Goal: Task Accomplishment & Management: Manage account settings

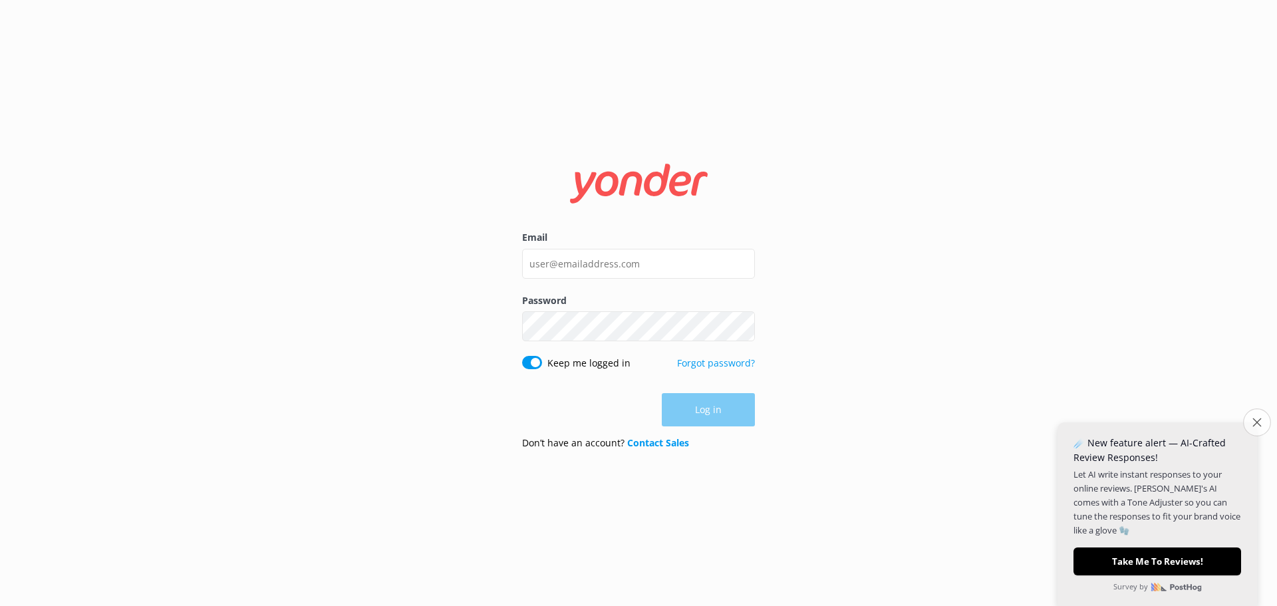
click at [1265, 424] on button "Close survey" at bounding box center [1257, 422] width 28 height 28
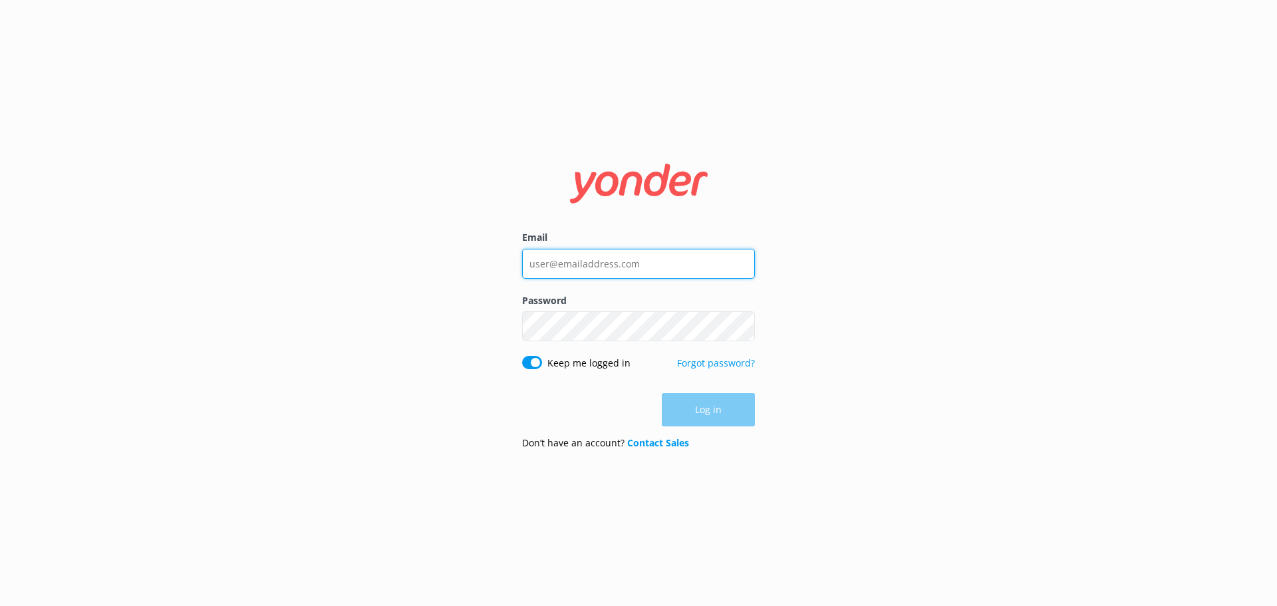
click at [611, 268] on input "Email" at bounding box center [638, 264] width 233 height 30
type input "[EMAIL_ADDRESS][DOMAIN_NAME]"
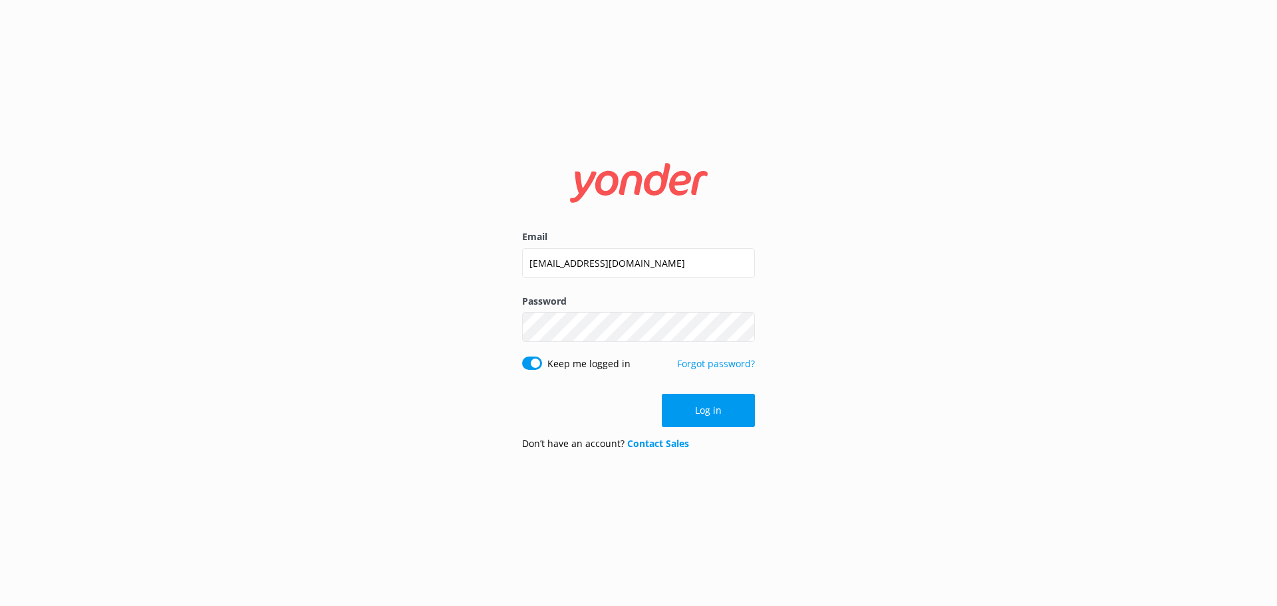
click at [531, 367] on input "Keep me logged in" at bounding box center [532, 363] width 20 height 13
checkbox input "false"
click at [707, 415] on button "Log in" at bounding box center [708, 410] width 93 height 33
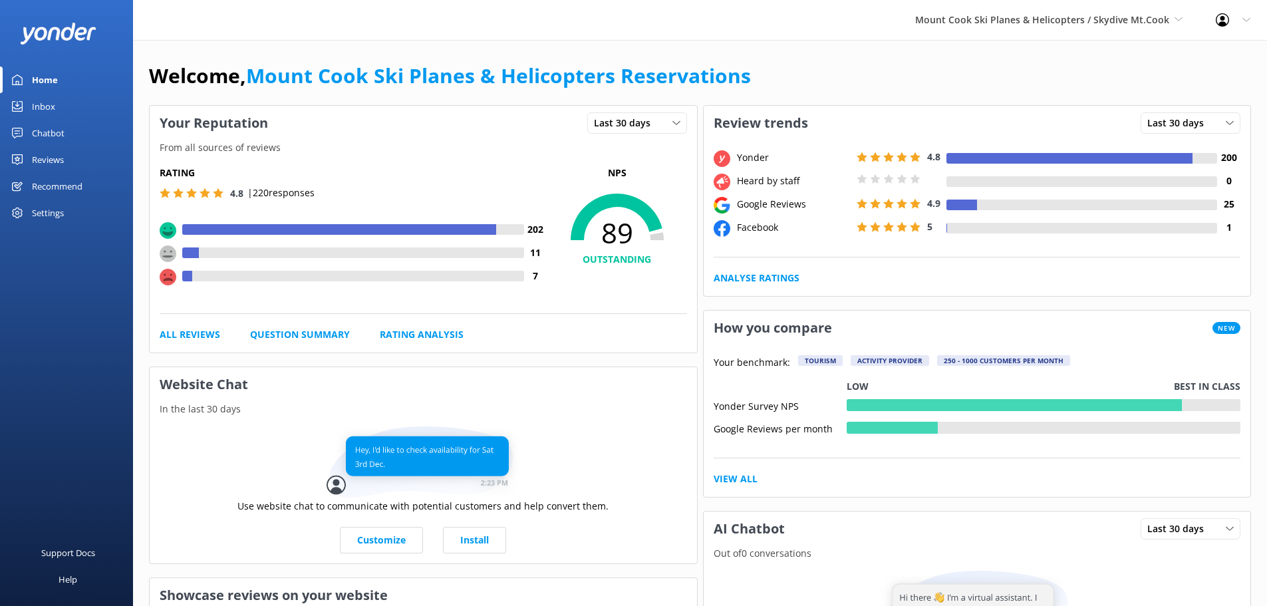
click at [1239, 26] on div "Profile Settings Logout" at bounding box center [1233, 20] width 68 height 40
click at [1190, 67] on link "Profile Settings" at bounding box center [1201, 56] width 133 height 33
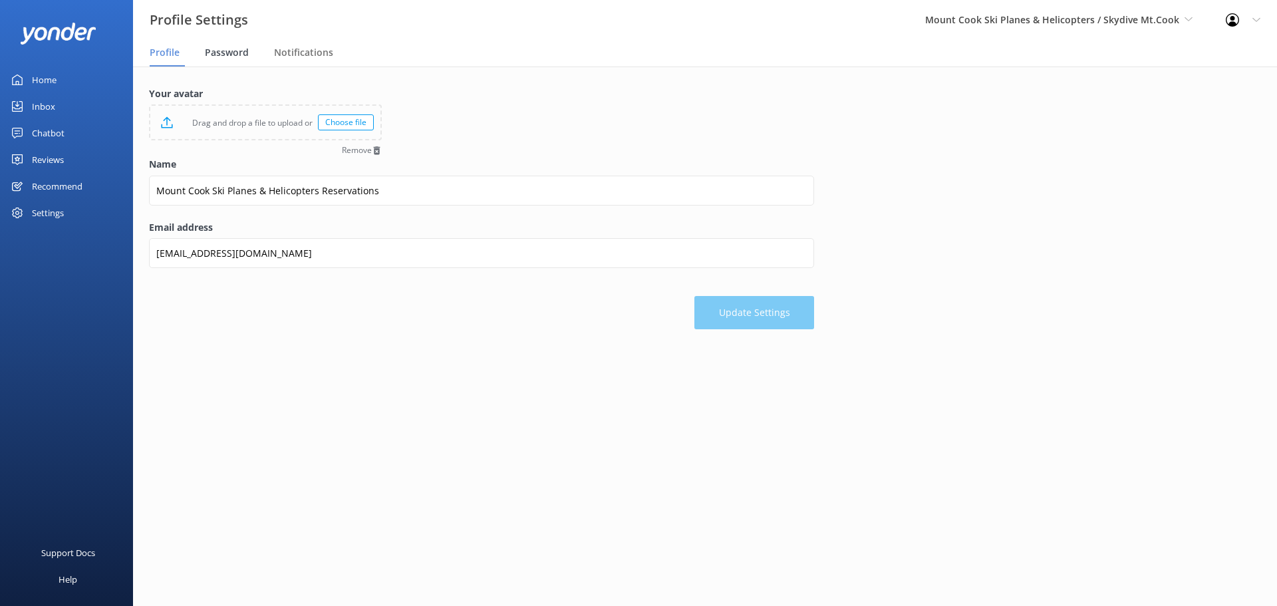
click at [216, 55] on span "Password" at bounding box center [227, 52] width 44 height 13
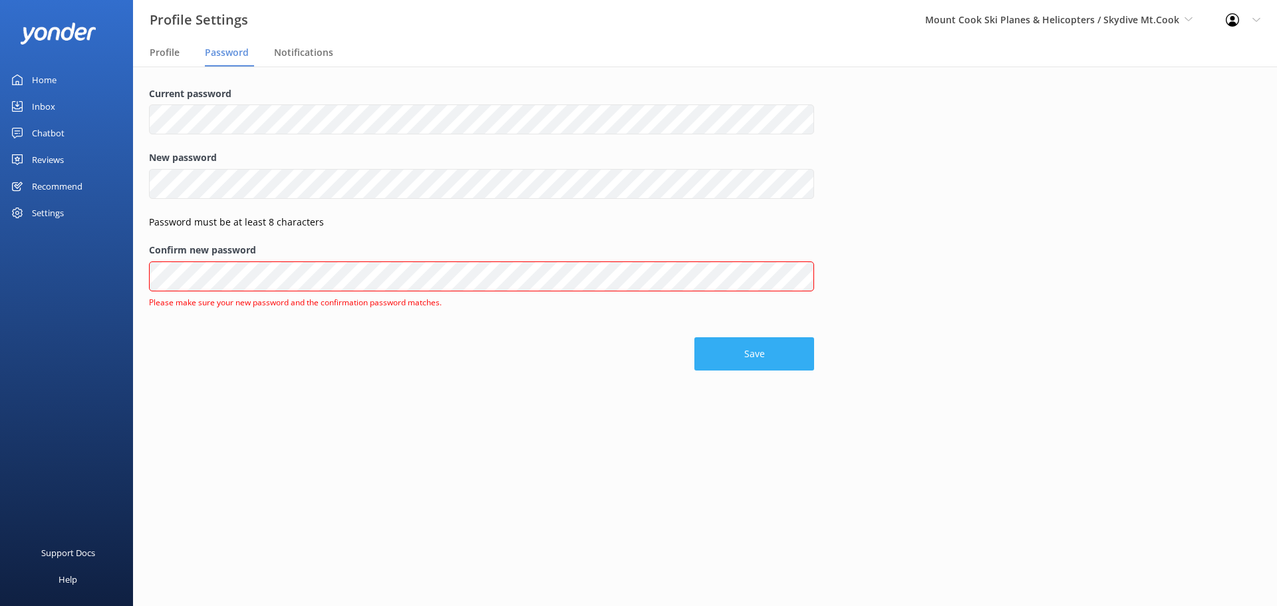
click at [760, 327] on div "Save" at bounding box center [481, 347] width 665 height 47
click at [746, 357] on button "Save" at bounding box center [754, 353] width 120 height 33
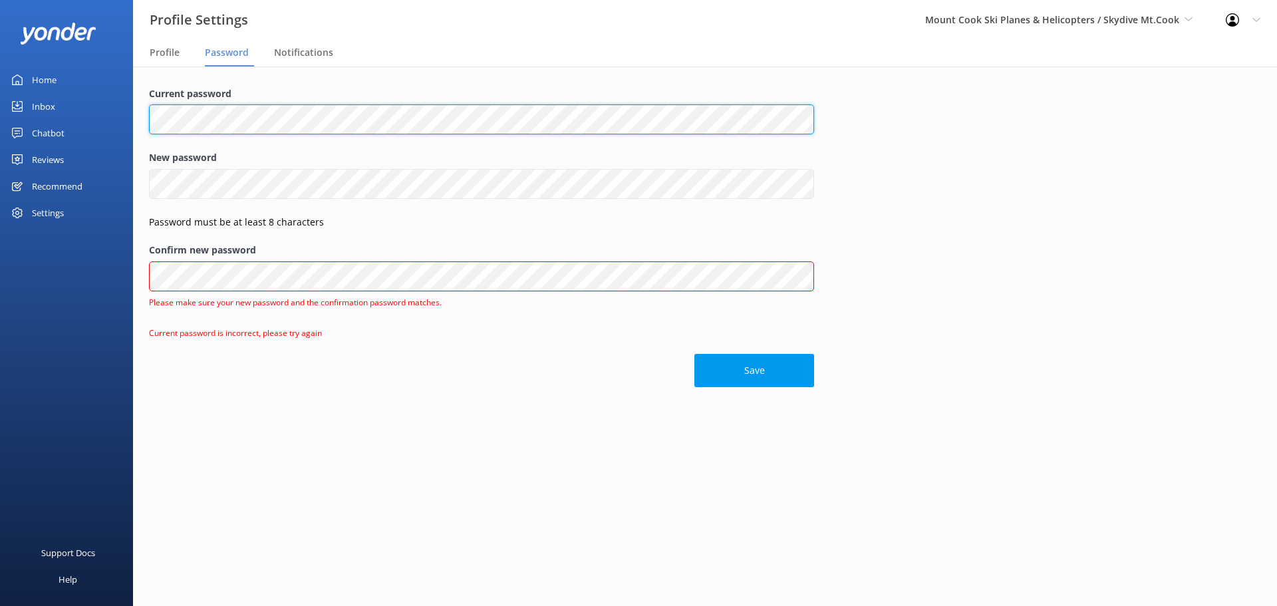
click at [121, 112] on div "Profile Settings Mount Cook Ski Planes & Helicopters / Skydive Mt.Cook Mount Co…" at bounding box center [638, 336] width 1277 height 539
click at [694, 354] on button "Save" at bounding box center [754, 370] width 120 height 33
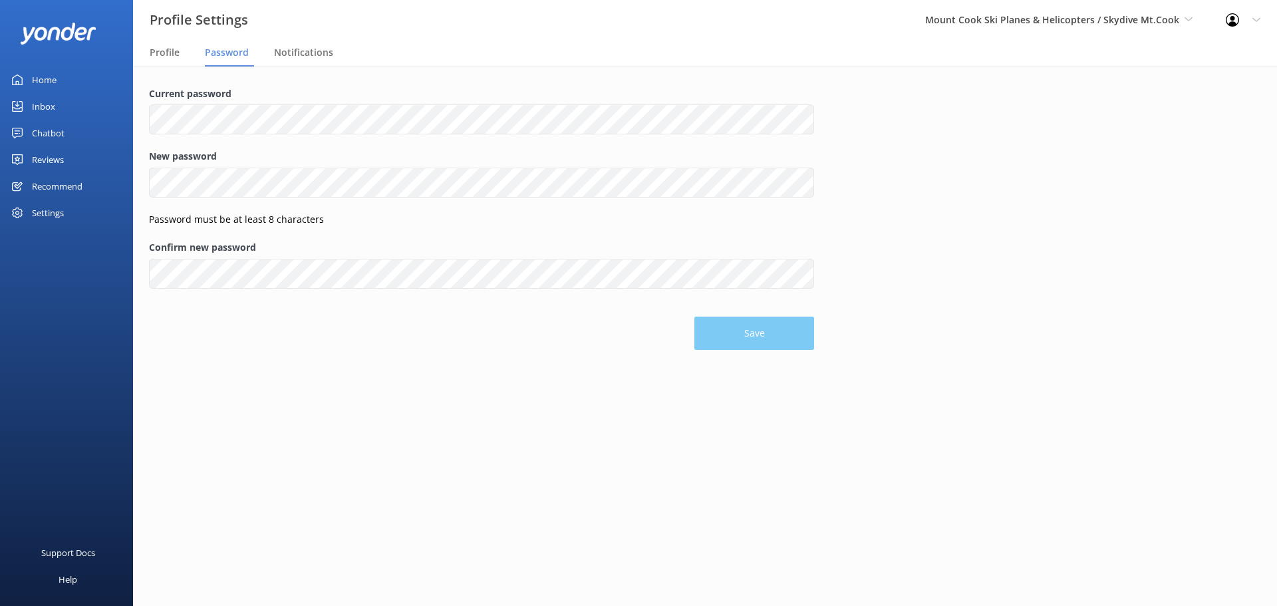
click at [1255, 21] on icon at bounding box center [1257, 20] width 8 height 8
click at [1194, 93] on link "Logout" at bounding box center [1211, 89] width 133 height 33
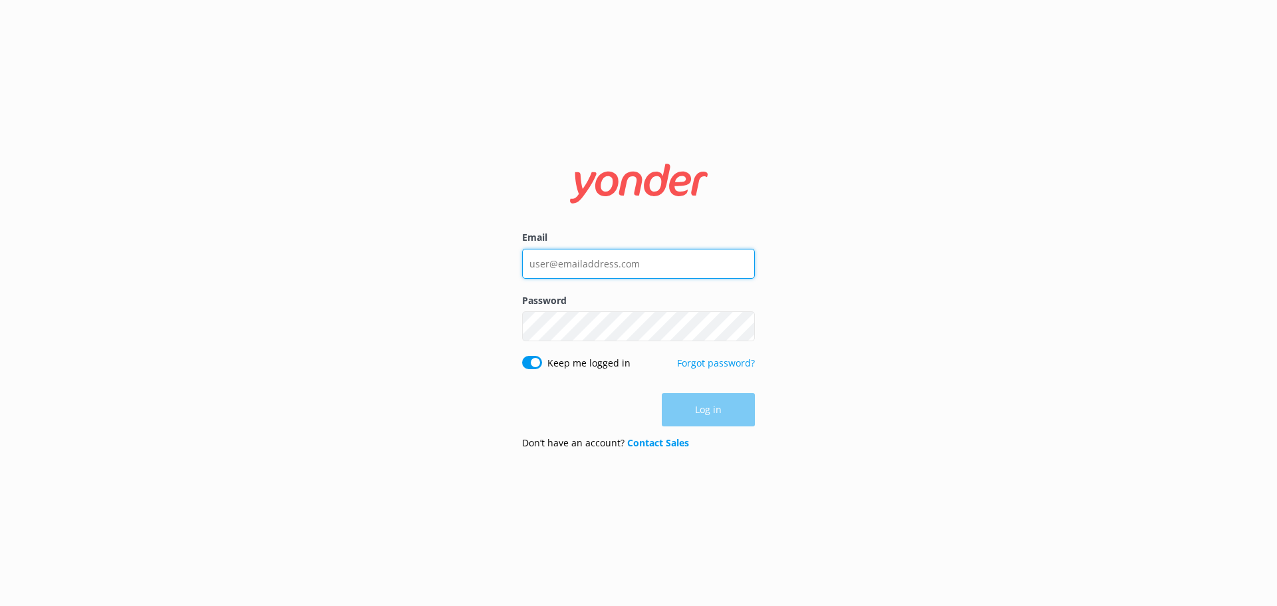
click at [708, 267] on input "Email" at bounding box center [638, 264] width 233 height 30
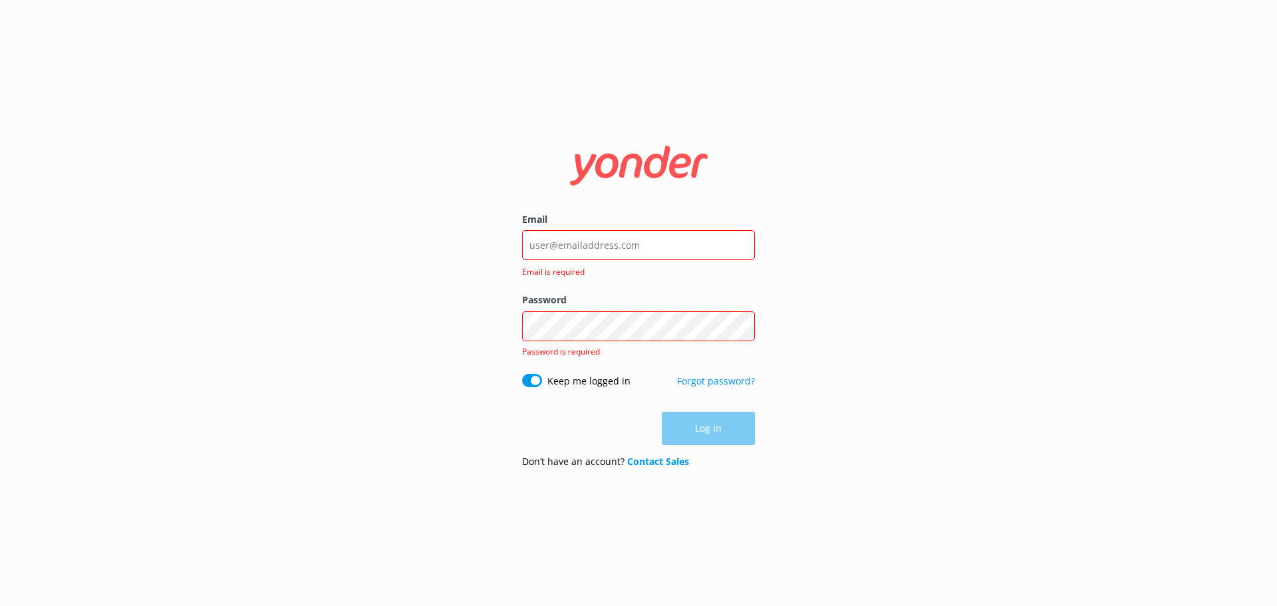
click at [743, 262] on div "Email Email is required" at bounding box center [638, 252] width 233 height 80
click at [742, 248] on keeper-lock "Open Keeper Popup" at bounding box center [740, 245] width 16 height 16
type input "mtcook@inflite.nz"
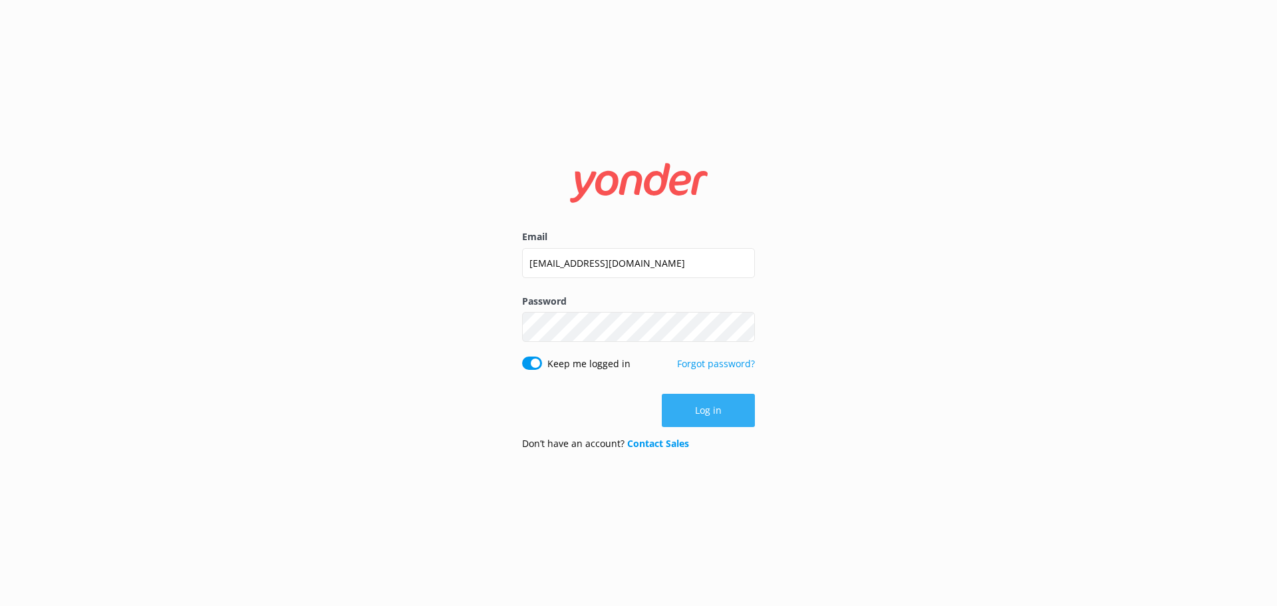
click at [722, 414] on button "Log in" at bounding box center [708, 410] width 93 height 33
